Goal: Task Accomplishment & Management: Manage account settings

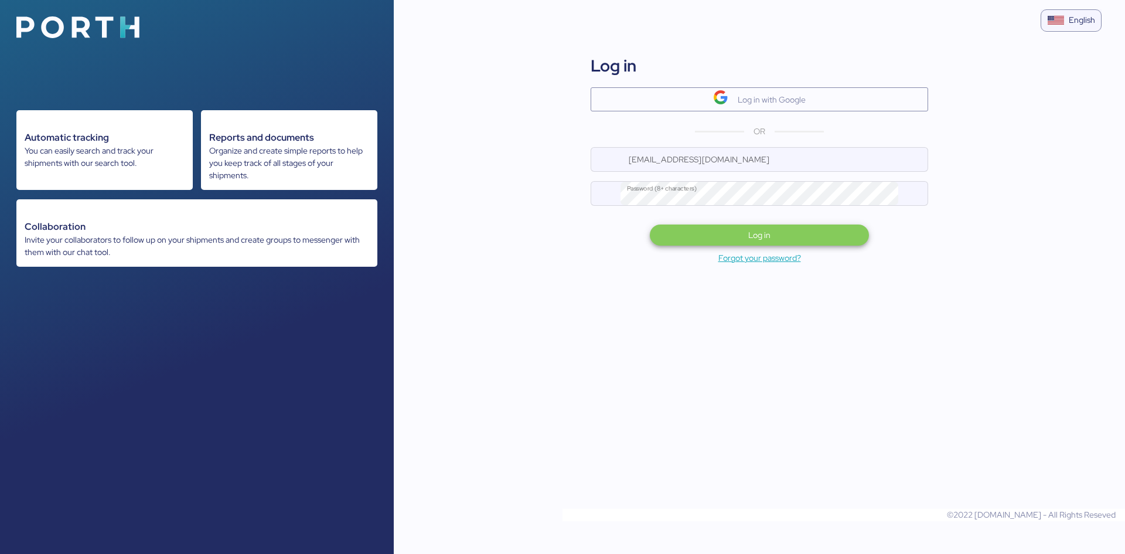
click at [729, 224] on div "Log in" at bounding box center [759, 235] width 439 height 31
click at [796, 246] on div "Log in" at bounding box center [759, 235] width 439 height 31
click at [793, 243] on span "Log in" at bounding box center [759, 235] width 200 height 16
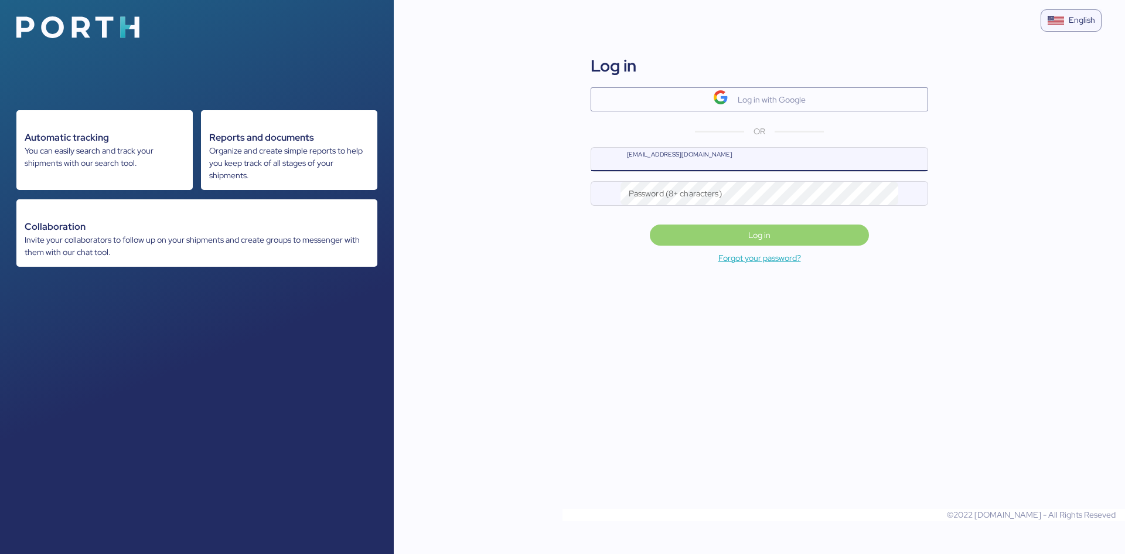
type input "frida@iungo.mx"
click at [750, 233] on span "Log in" at bounding box center [759, 235] width 22 height 14
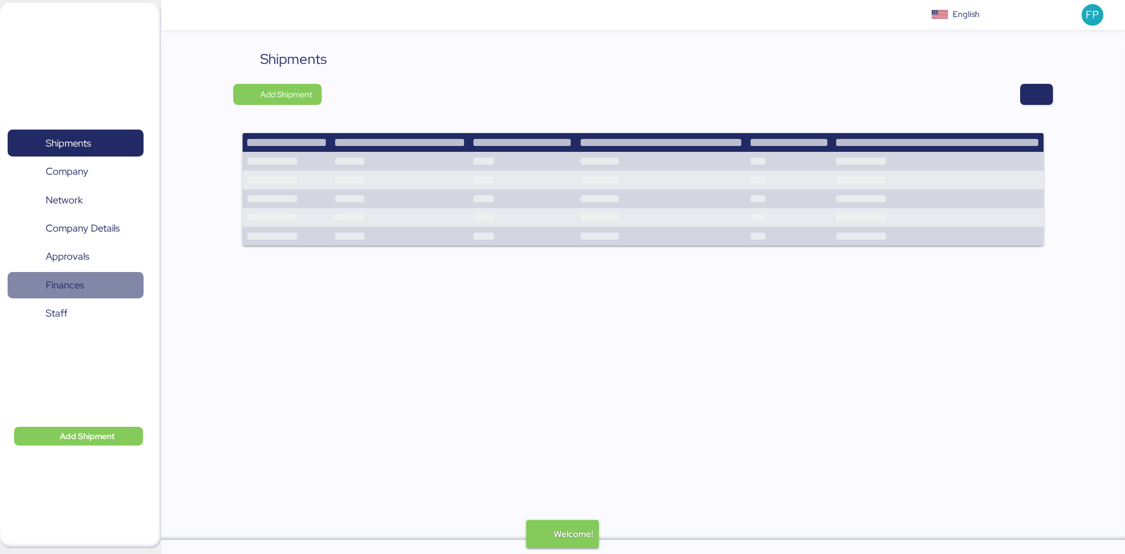
click at [60, 292] on span "Finances" at bounding box center [65, 285] width 38 height 17
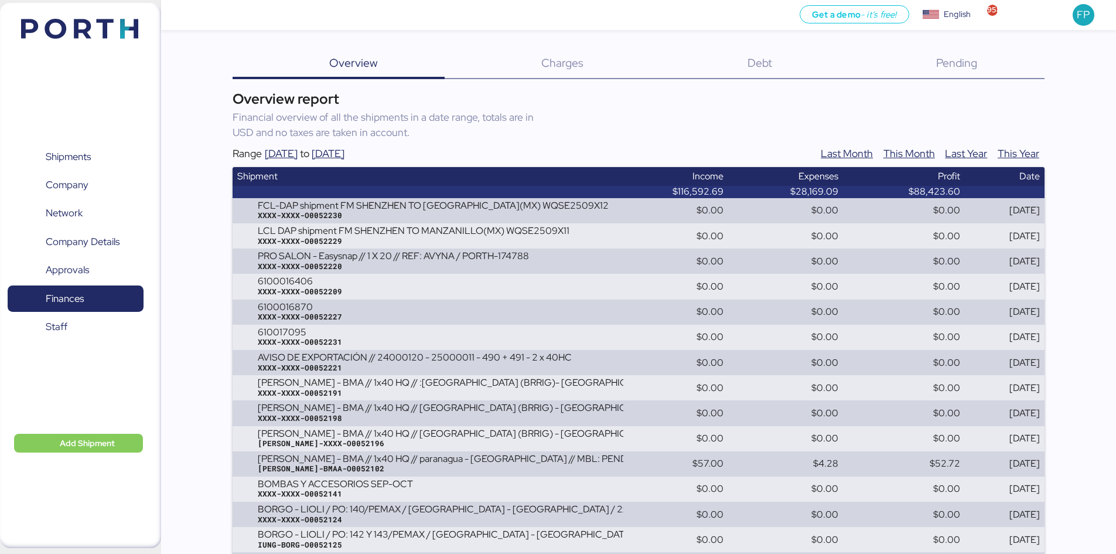
click at [771, 67] on span "Debt" at bounding box center [760, 62] width 25 height 15
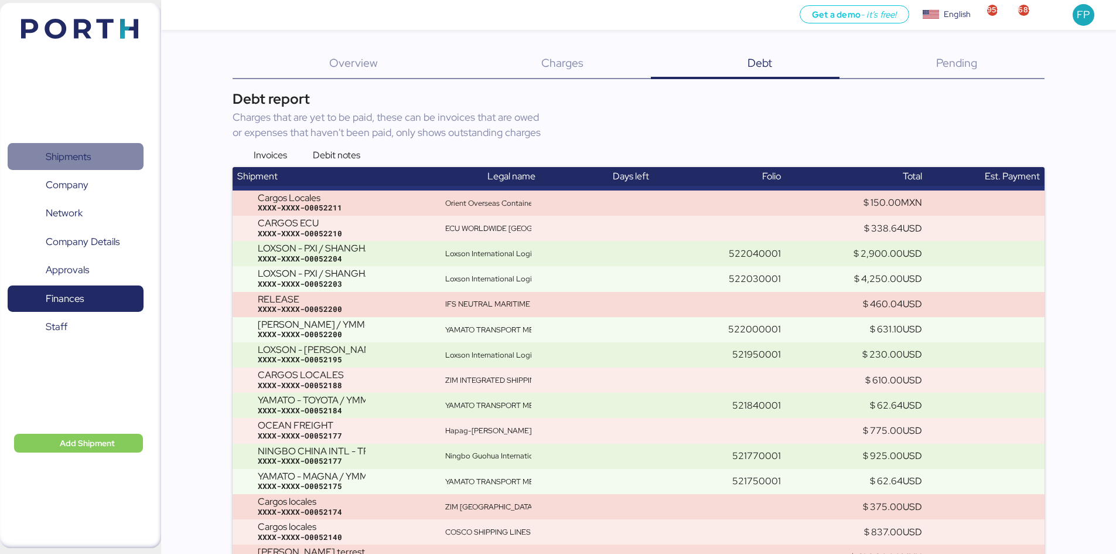
click at [92, 148] on span "Shipments" at bounding box center [75, 156] width 126 height 17
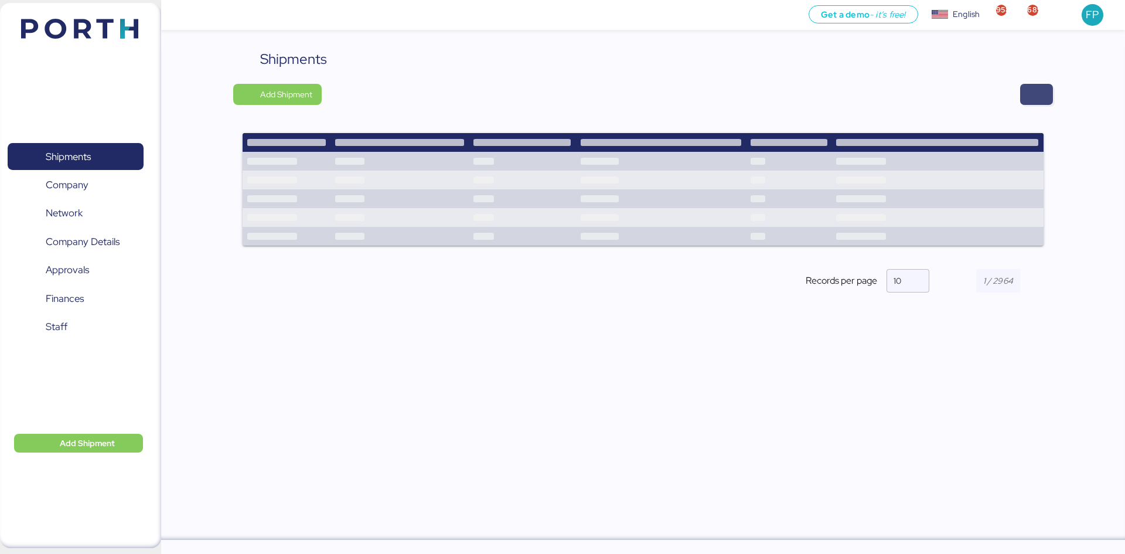
click at [1043, 93] on span "button" at bounding box center [1037, 94] width 14 height 16
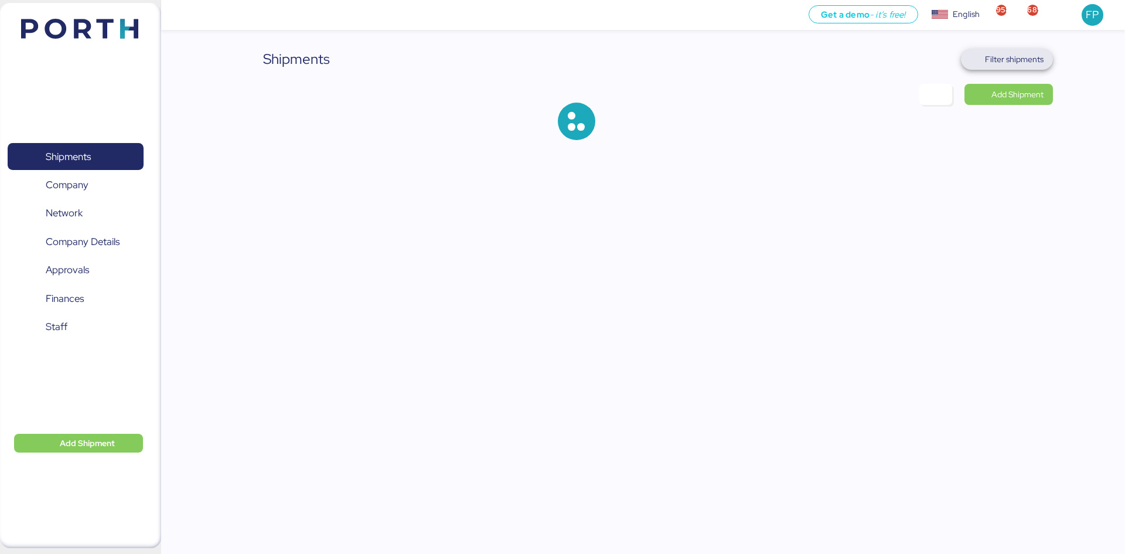
click at [1015, 53] on span "Filter shipments" at bounding box center [1014, 59] width 59 height 14
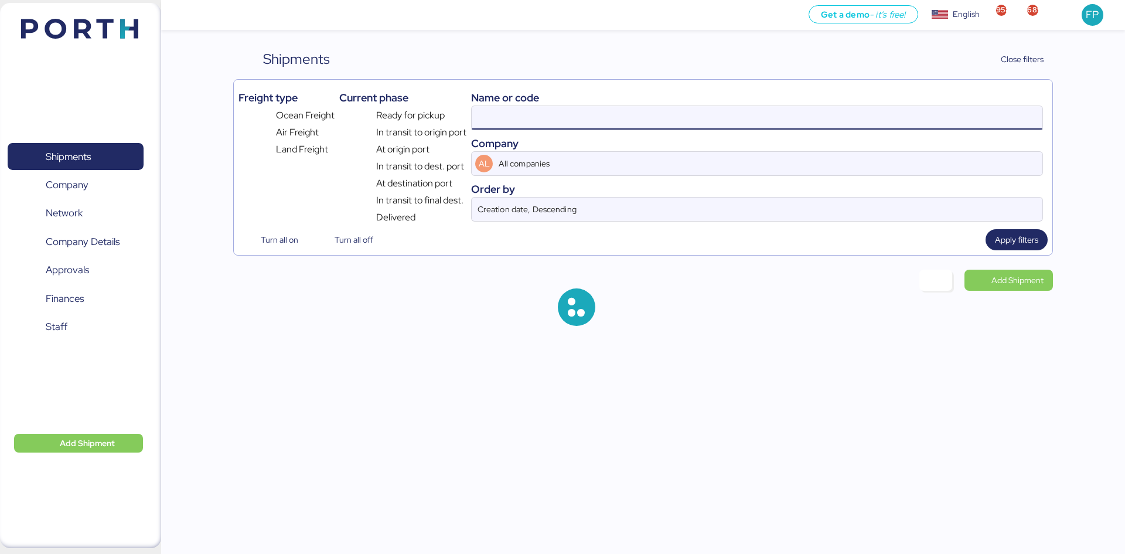
click at [502, 115] on input at bounding box center [757, 117] width 571 height 23
click at [502, 116] on input at bounding box center [757, 117] width 571 height 23
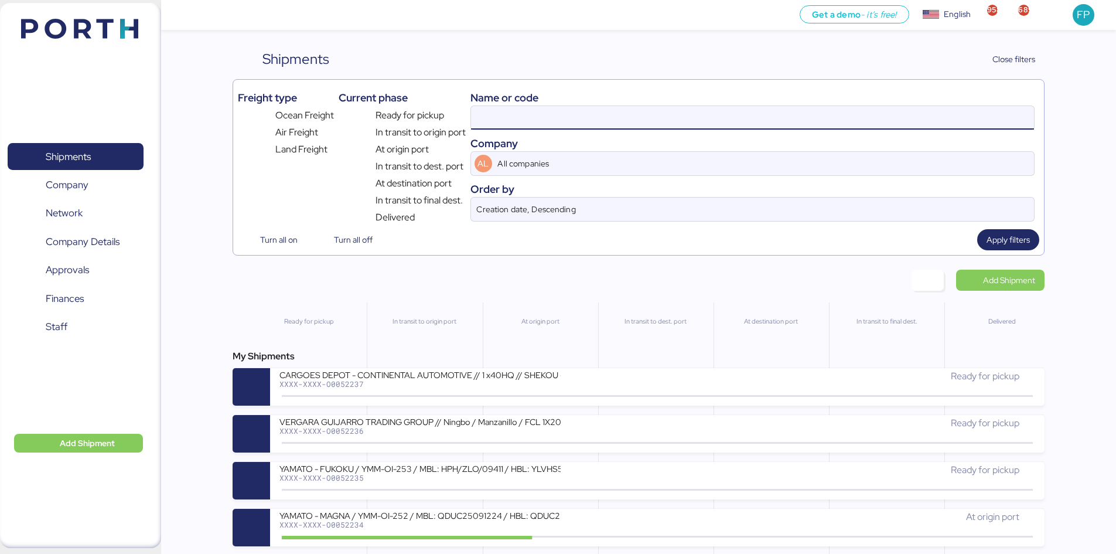
click at [502, 116] on input at bounding box center [752, 117] width 563 height 23
click at [508, 116] on input at bounding box center [752, 117] width 563 height 23
paste input "O0052022"
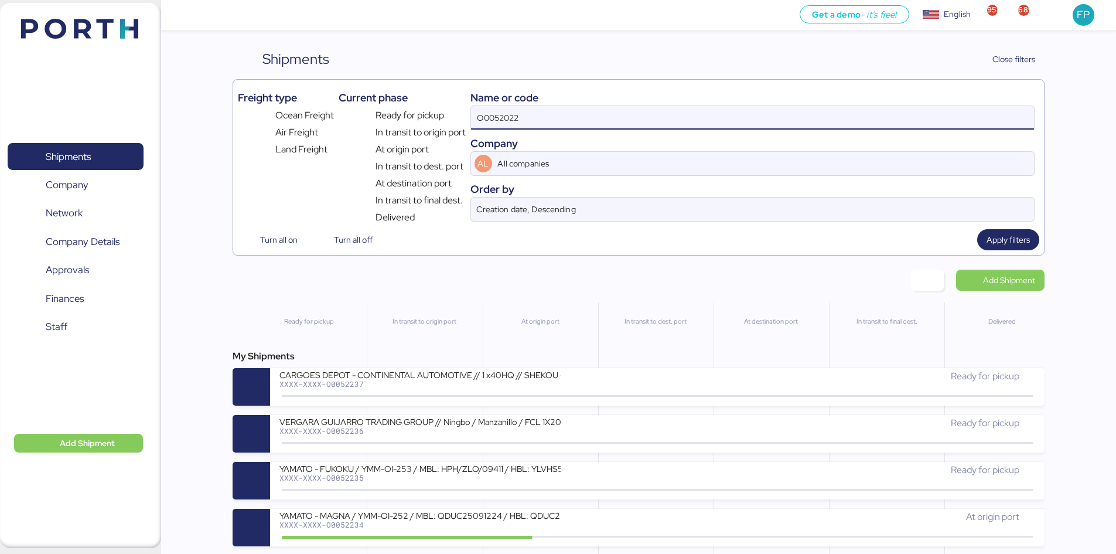
click at [508, 116] on input "O0052022" at bounding box center [752, 117] width 563 height 23
paste input
type input "O0052022"
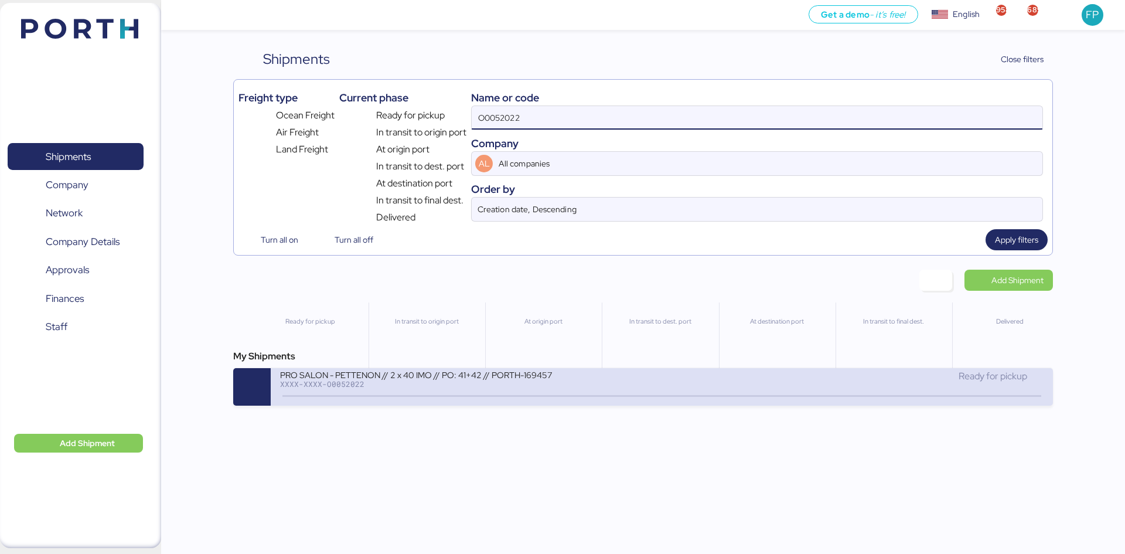
click at [449, 381] on div "XXXX-XXXX-O0052022" at bounding box center [420, 384] width 281 height 8
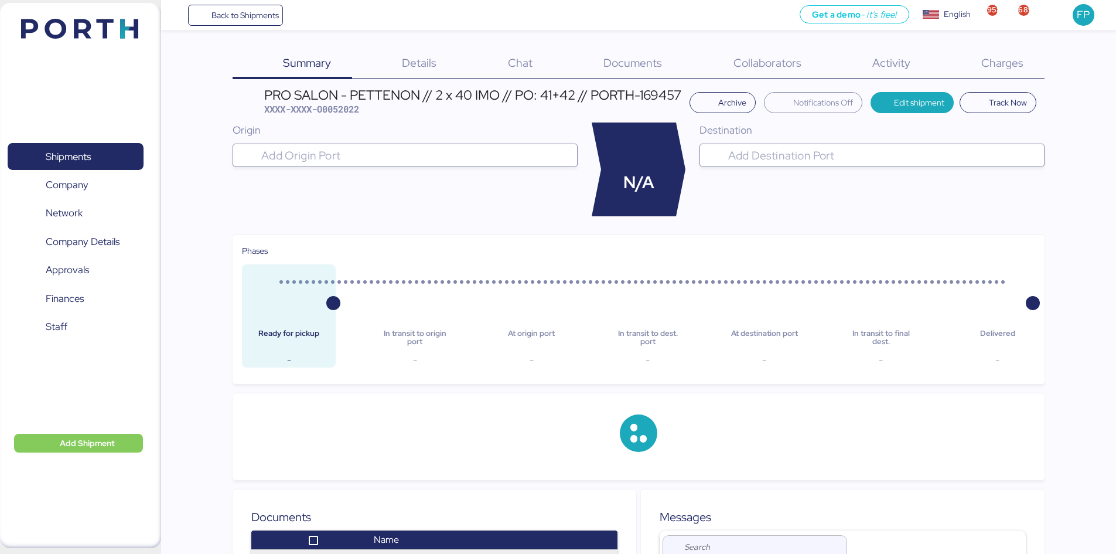
click at [1024, 63] on div "Charges 0" at bounding box center [987, 64] width 113 height 30
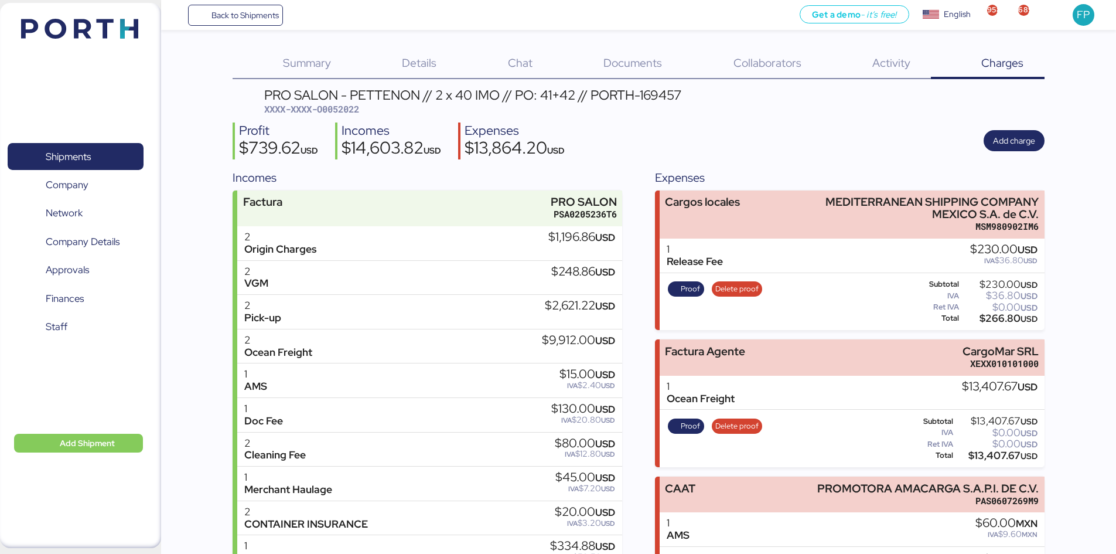
scroll to position [209, 0]
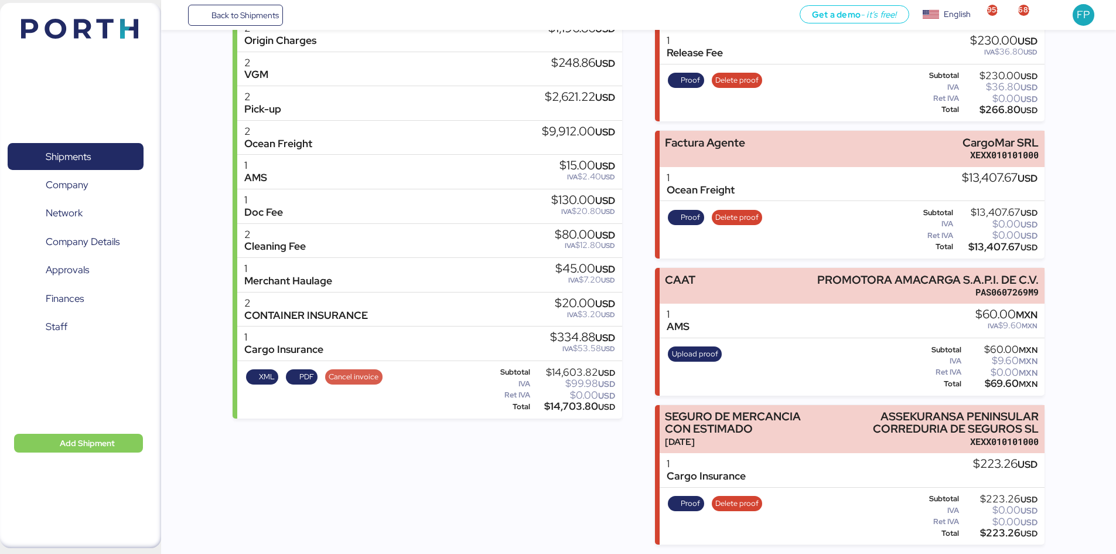
click at [348, 376] on span "Cancel invoice" at bounding box center [354, 376] width 50 height 13
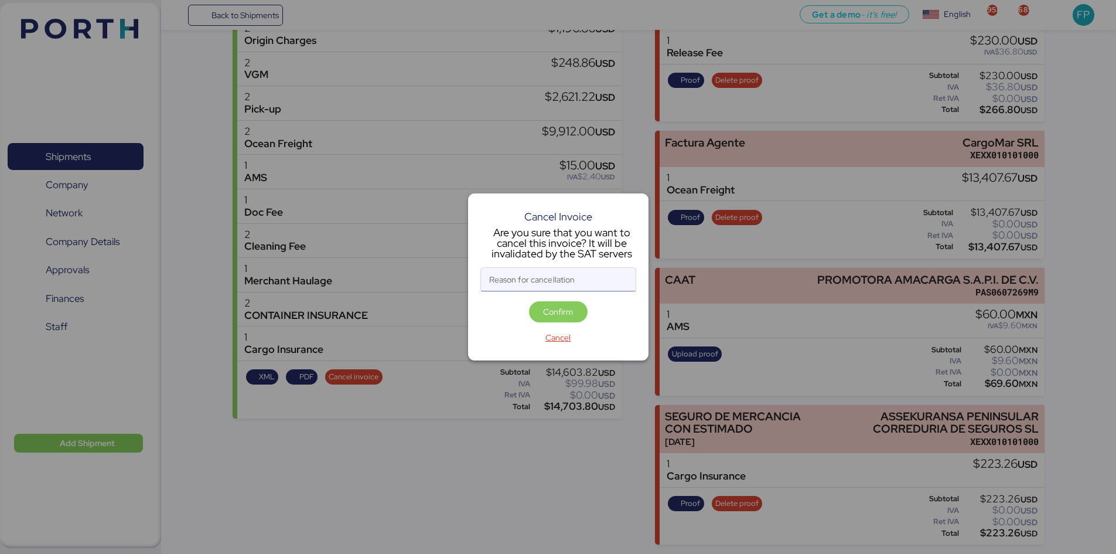
click at [552, 273] on input "Reason for cancellation" at bounding box center [558, 279] width 155 height 23
type input "monto incorrecto"
click at [557, 315] on span "Confirm" at bounding box center [558, 312] width 30 height 14
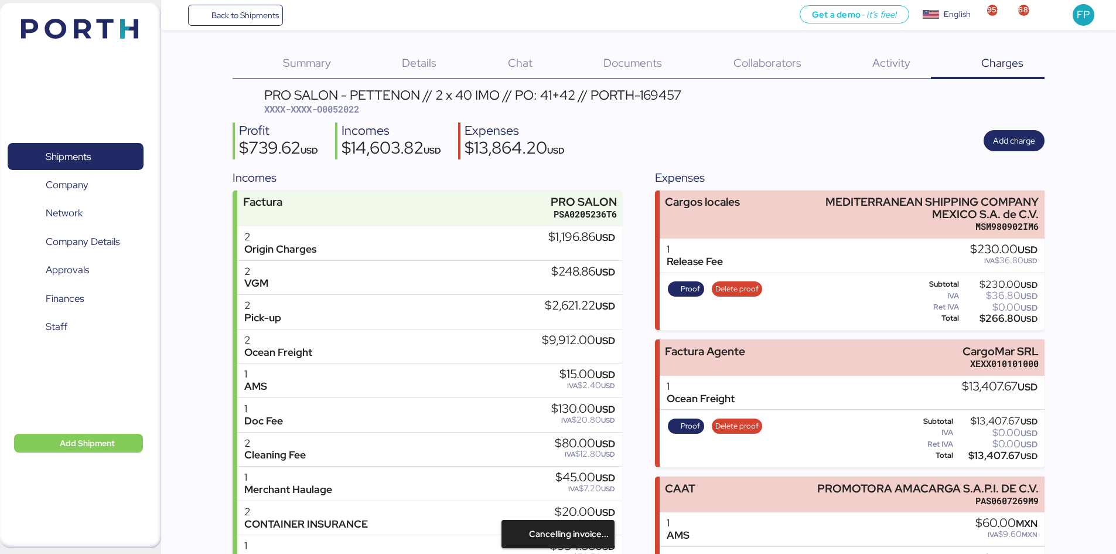
click at [349, 108] on span "XXXX-XXXX-O0052022" at bounding box center [311, 109] width 95 height 12
copy span "O0052022"
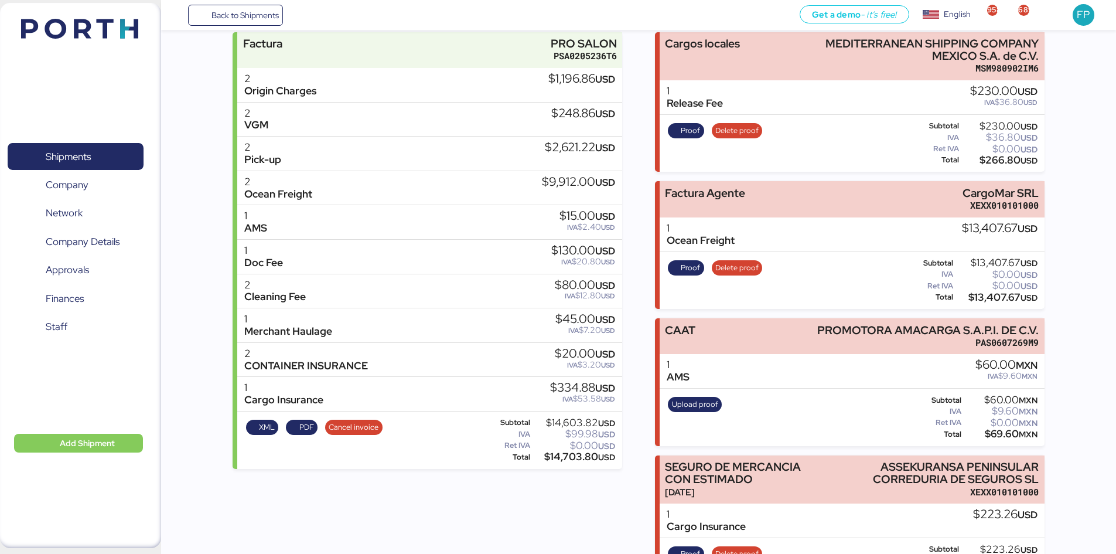
scroll to position [209, 0]
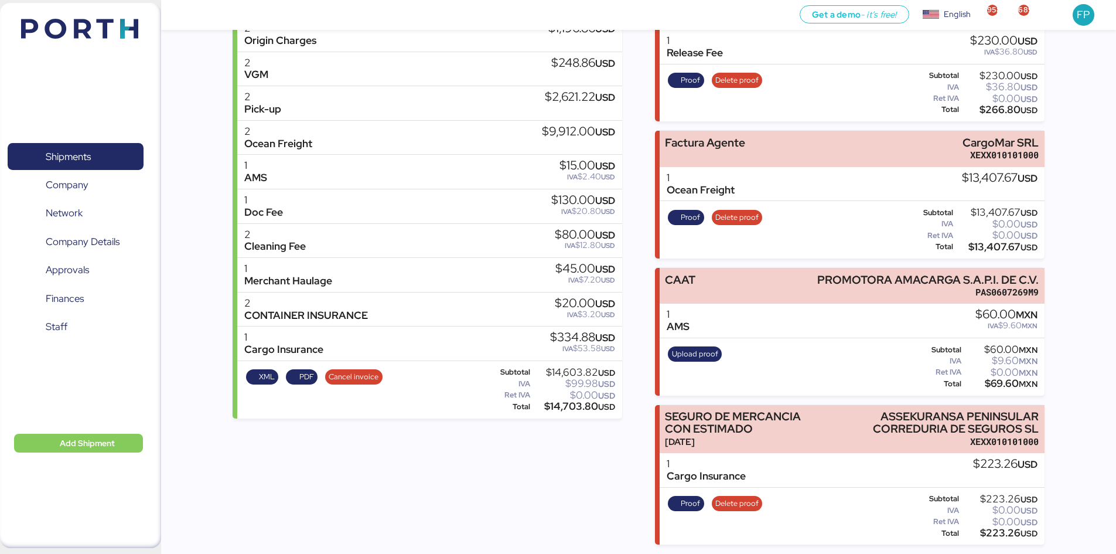
scroll to position [206, 0]
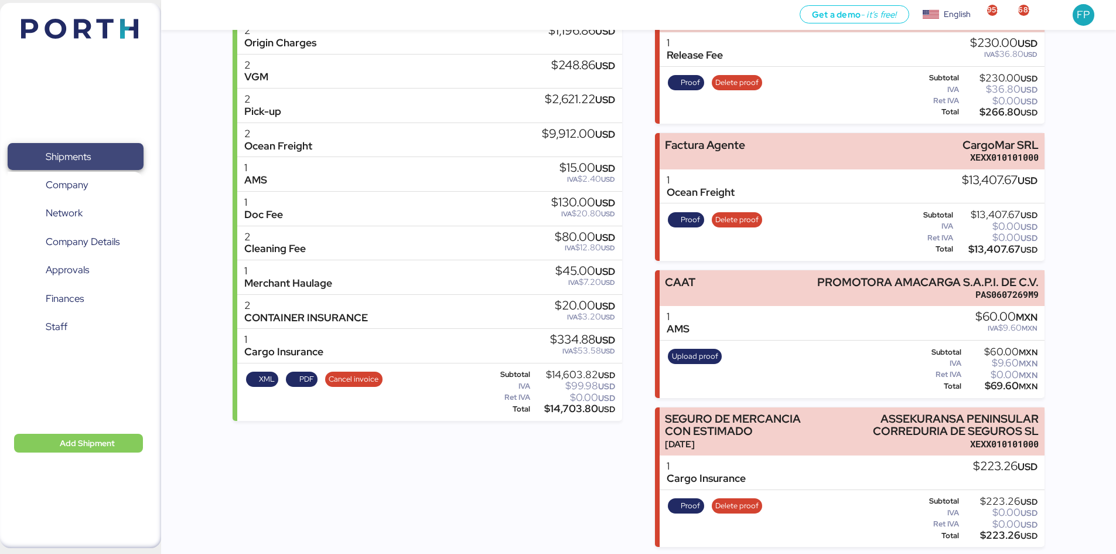
click at [113, 148] on span "Shipments" at bounding box center [75, 156] width 126 height 17
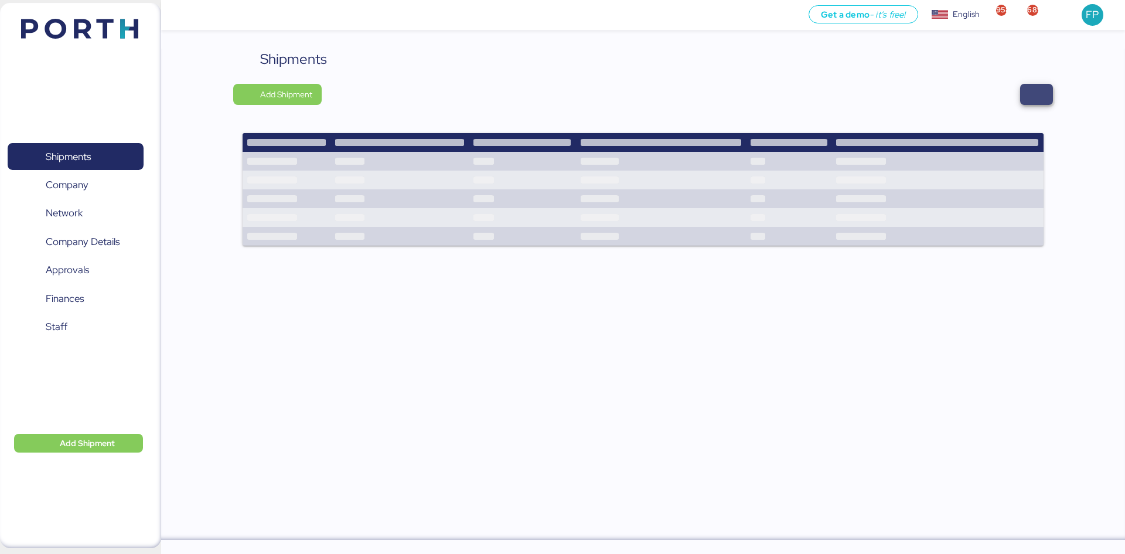
click at [1033, 96] on span "button" at bounding box center [1037, 94] width 14 height 16
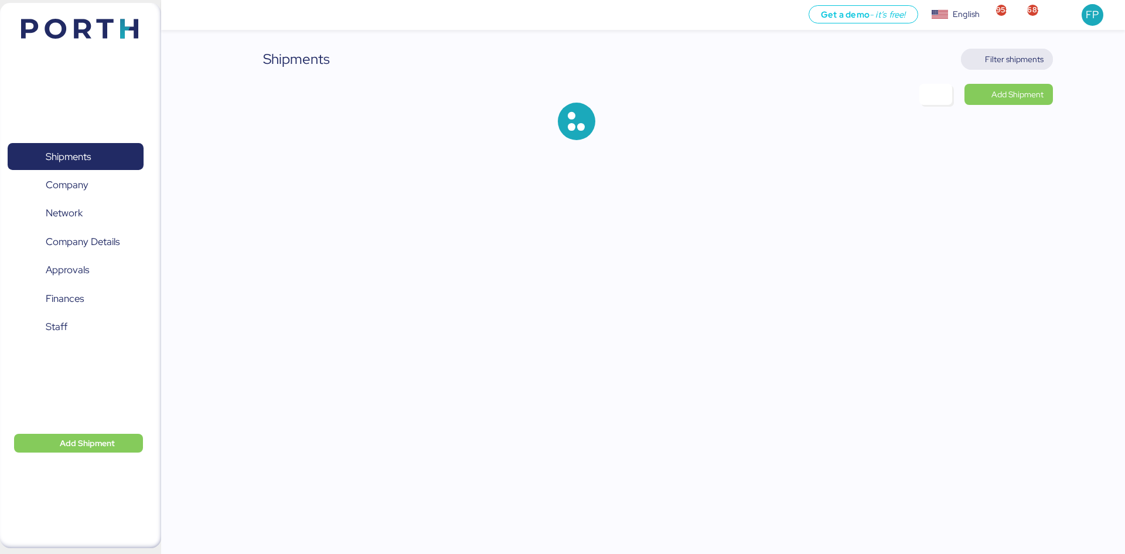
click at [1013, 58] on span "Filter shipments" at bounding box center [1014, 59] width 59 height 14
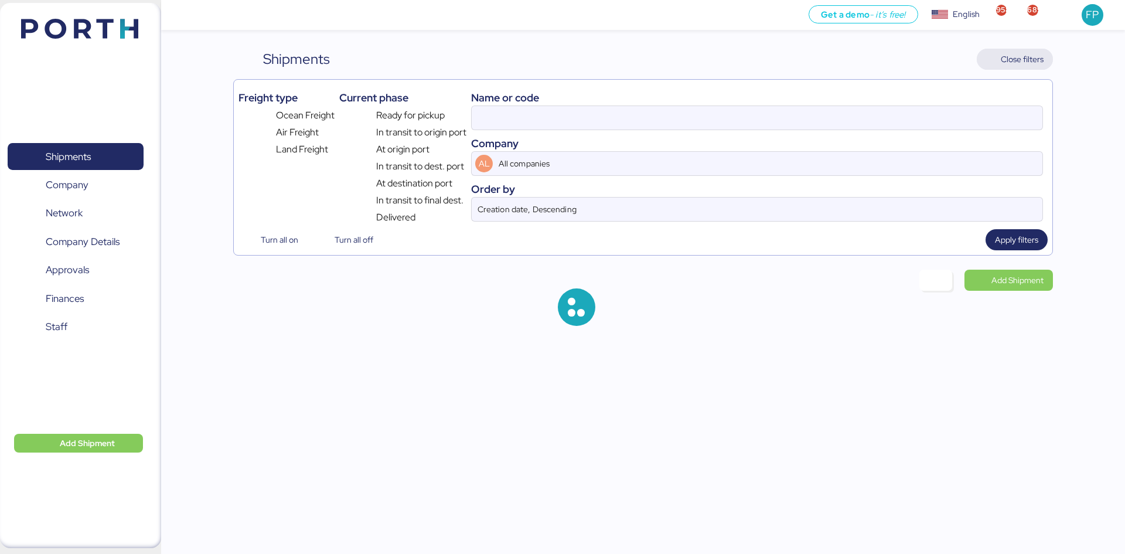
type input "O0052022"
